Goal: Task Accomplishment & Management: Complete application form

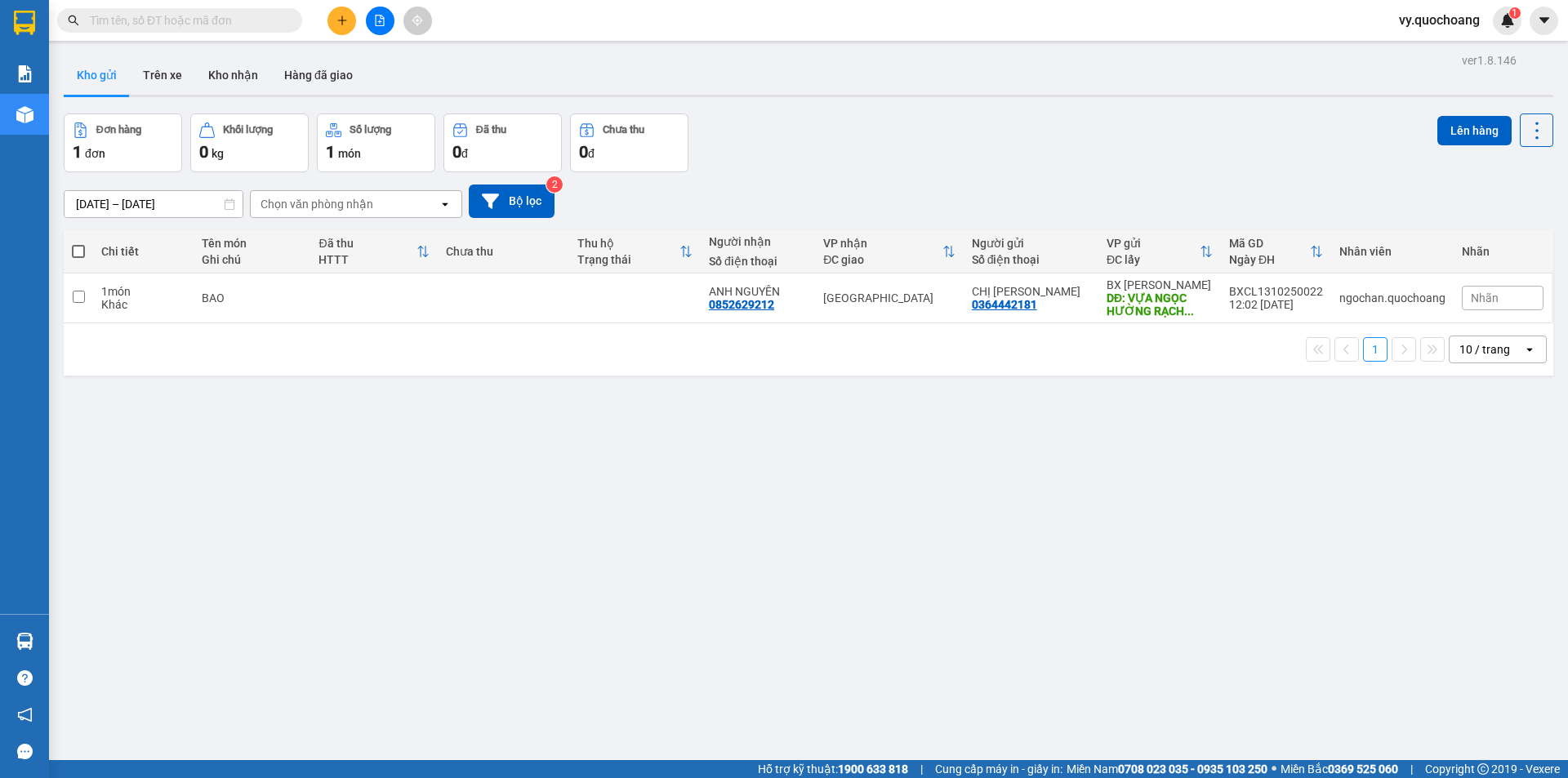
click at [268, 27] on input "text" at bounding box center [186, 20] width 193 height 18
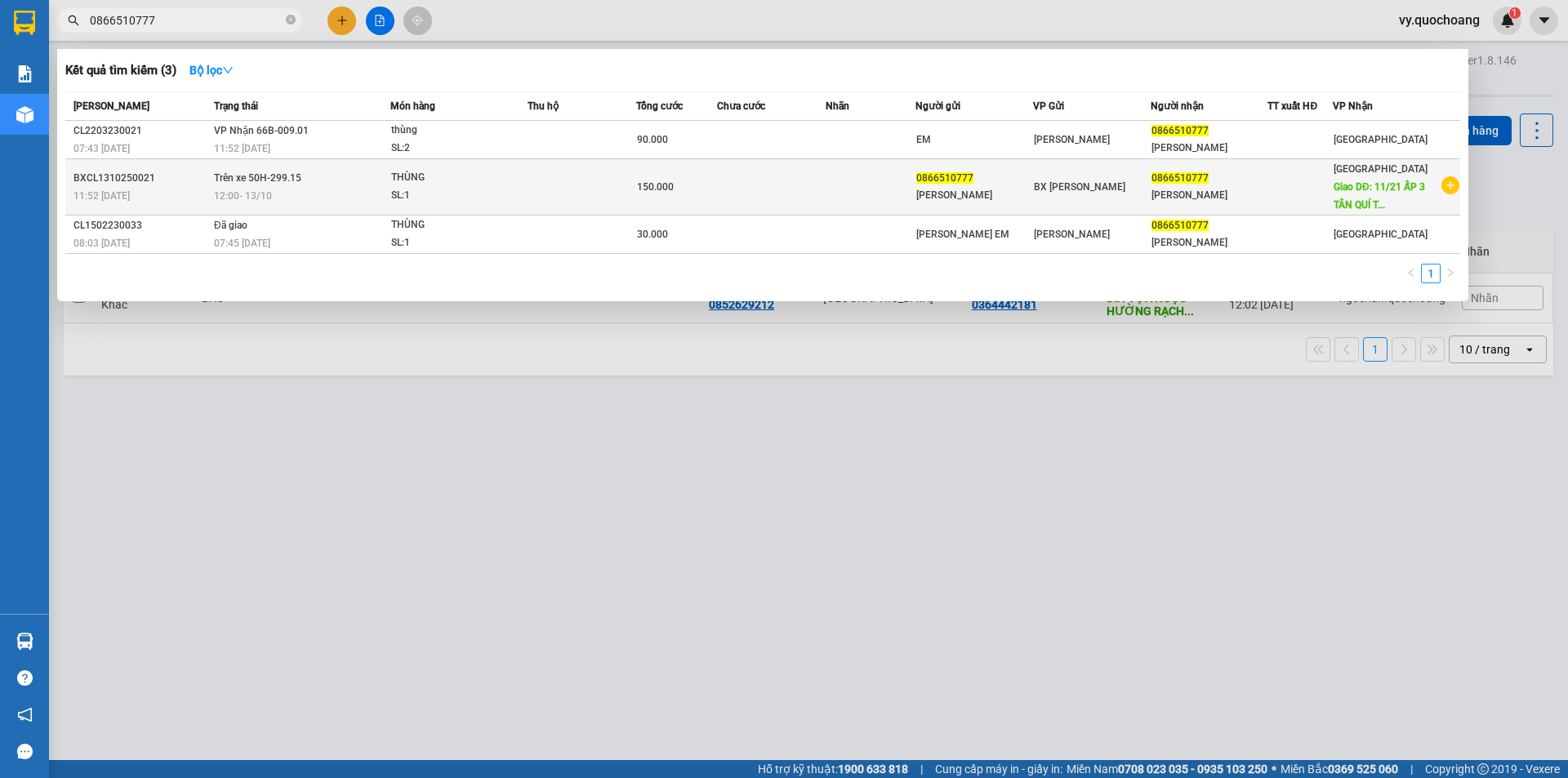
type input "0866510777"
click at [581, 196] on td at bounding box center [582, 187] width 109 height 56
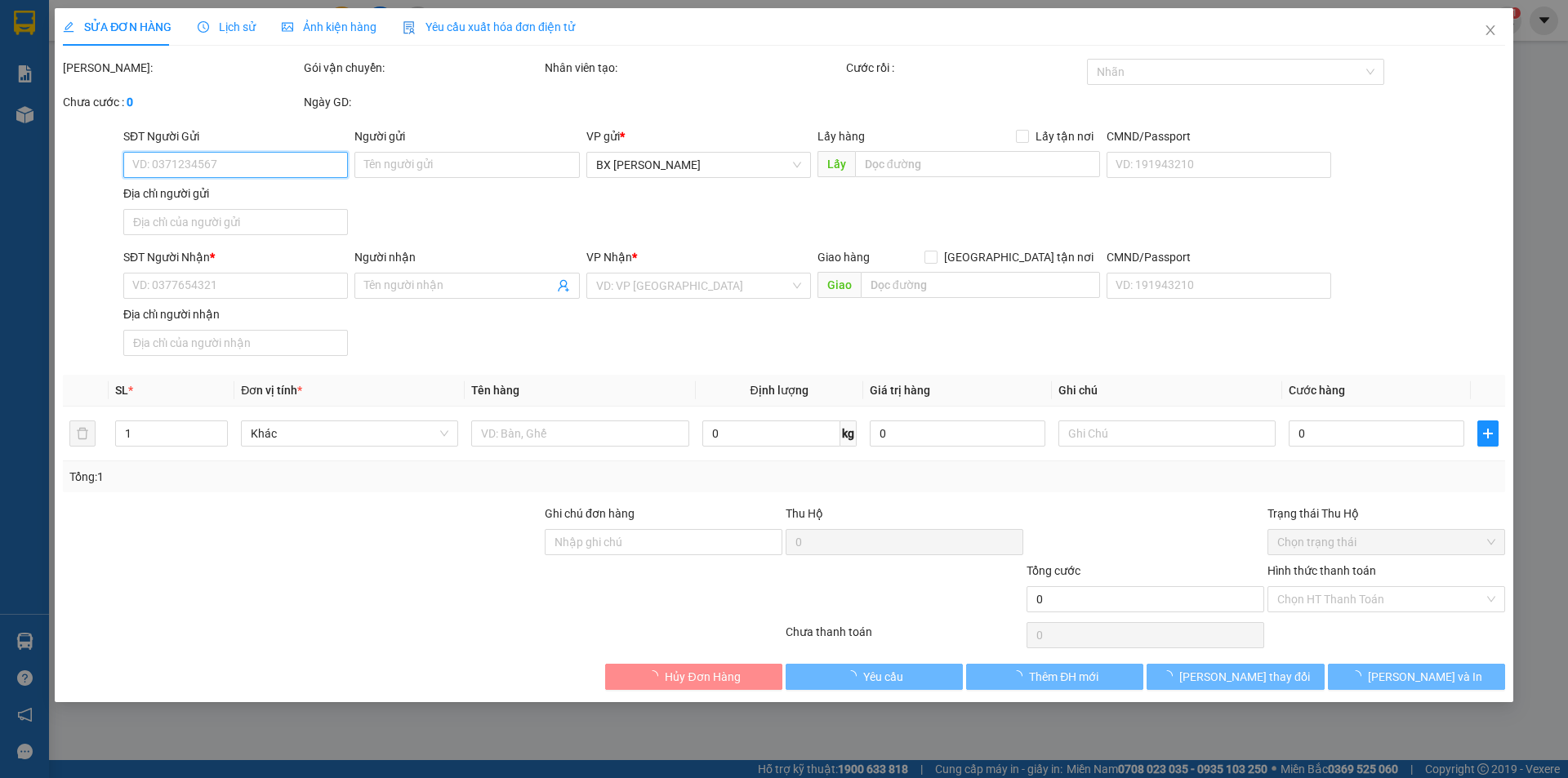
type input "0866510777"
type input "[PERSON_NAME]"
type input "0866510777"
type input "[PERSON_NAME]"
type input "11/21 ẤP 3 [GEOGRAPHIC_DATA] TÂY HUYỆN [GEOGRAPHIC_DATA]"
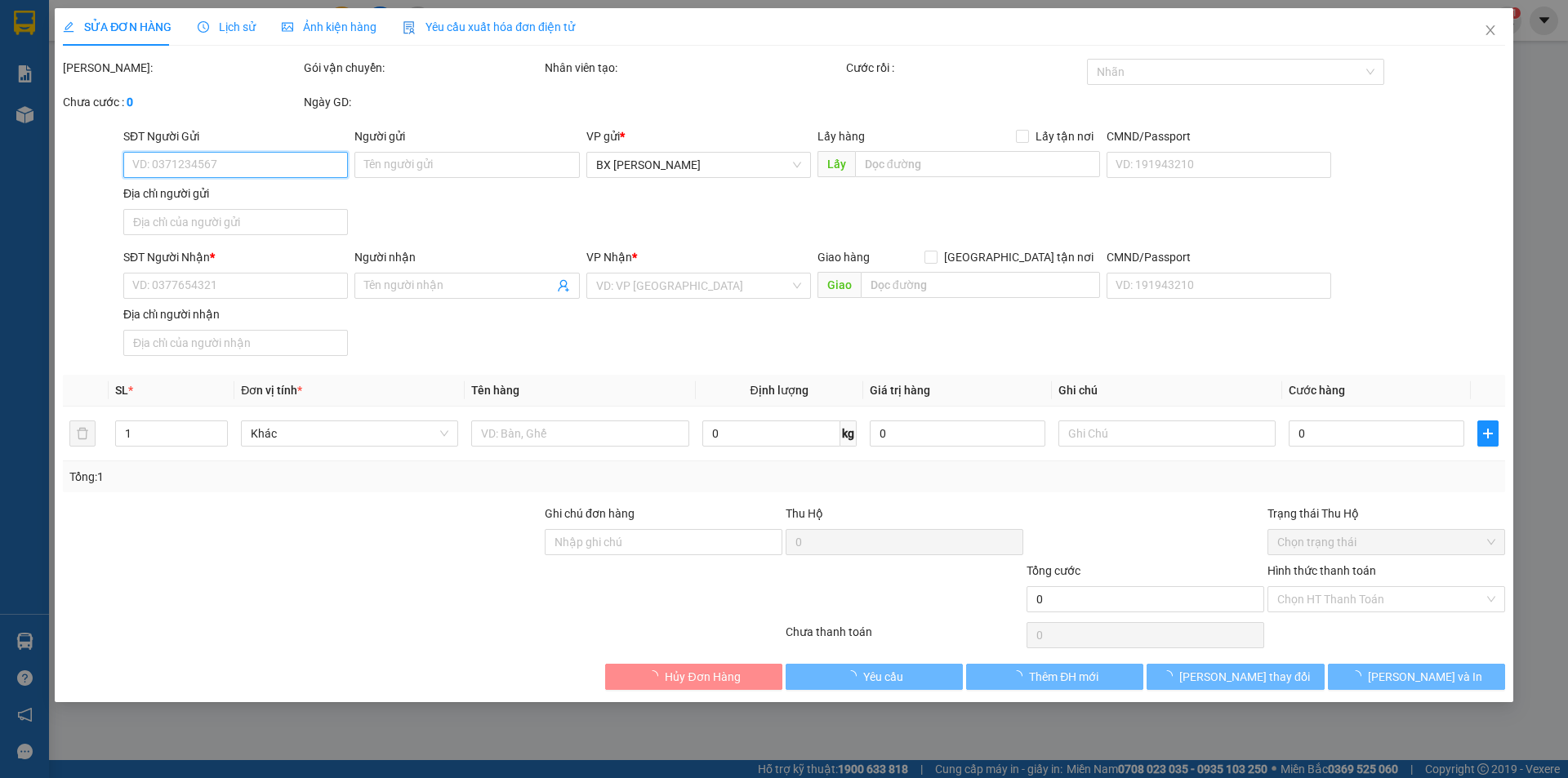
type input "150.000"
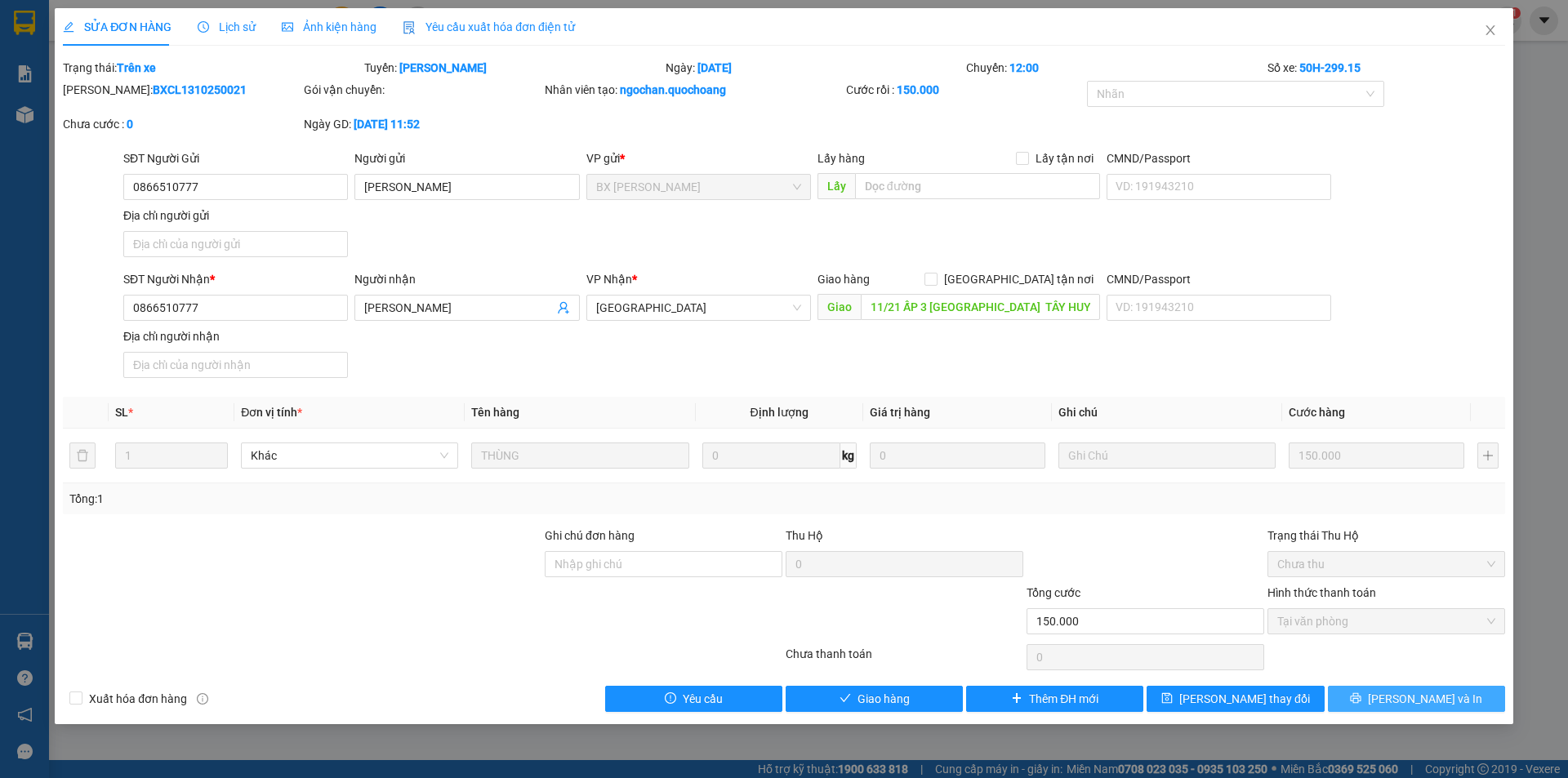
click at [1413, 696] on span "[PERSON_NAME] và In" at bounding box center [1425, 699] width 114 height 18
